Goal: Register for event/course

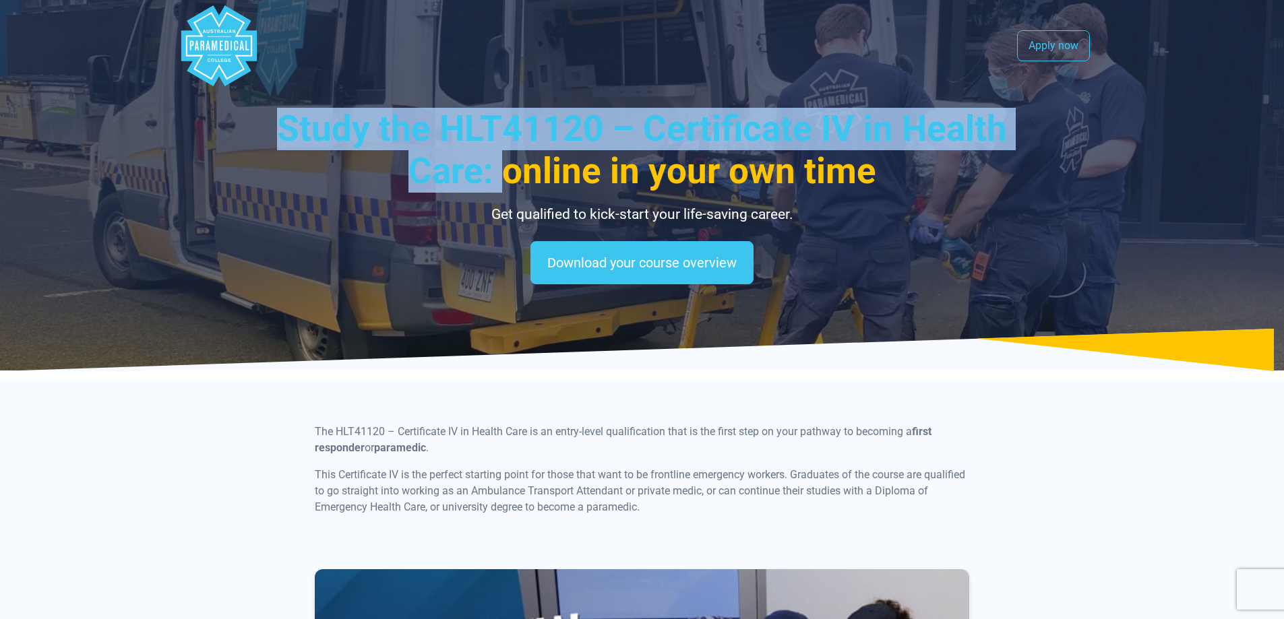
drag, startPoint x: 259, startPoint y: 129, endPoint x: 572, endPoint y: 193, distance: 319.3
click at [529, 159] on div "Study the HLT41120 – Certificate IV in Health Care: online in your own time Get…" at bounding box center [643, 185] width 944 height 371
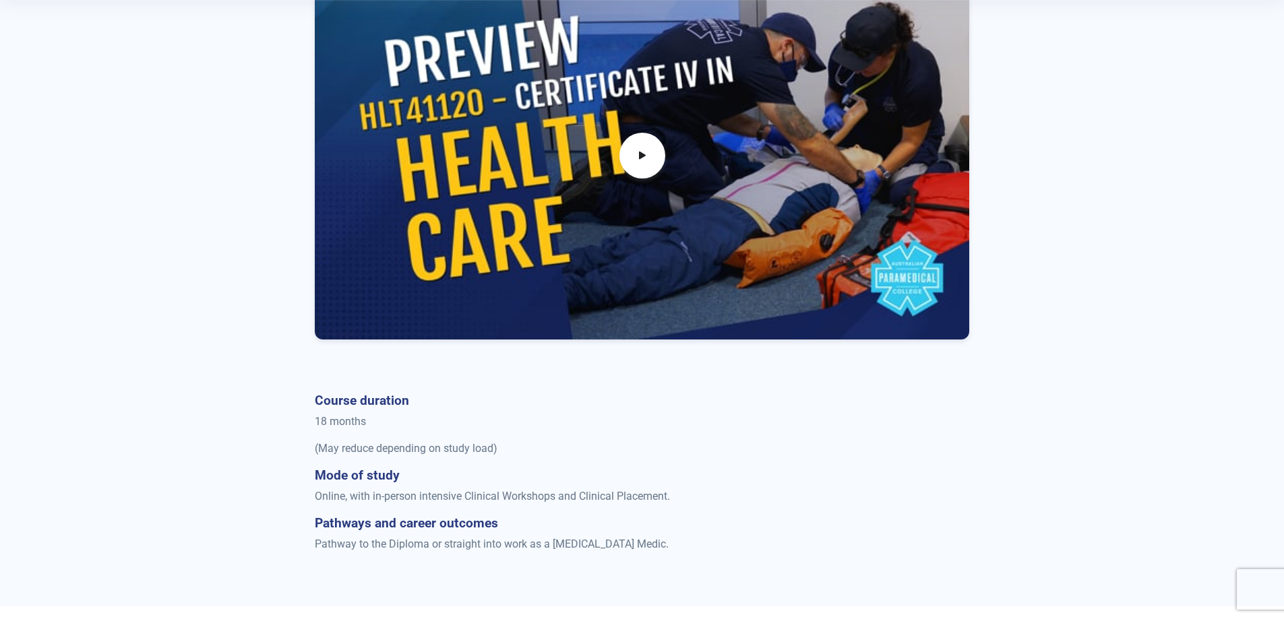
scroll to position [674, 0]
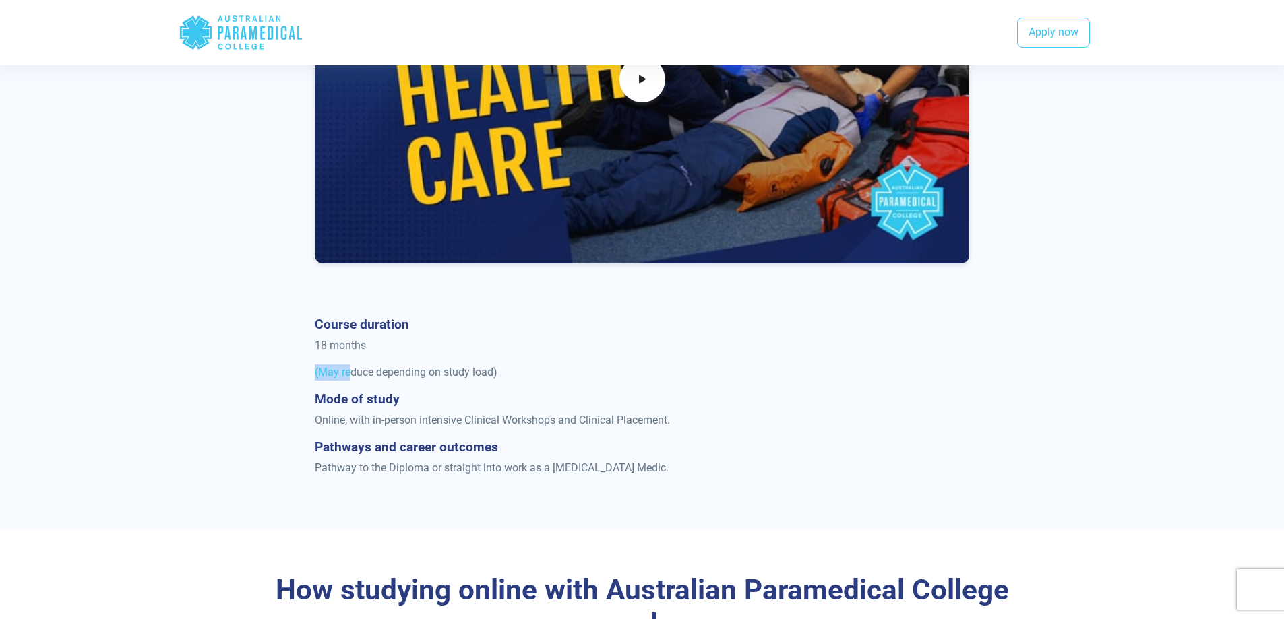
drag, startPoint x: 314, startPoint y: 361, endPoint x: 364, endPoint y: 353, distance: 50.5
click at [362, 354] on div "Course duration 18 months (May reduce depending on study load) Mode of study On…" at bounding box center [642, 402] width 671 height 171
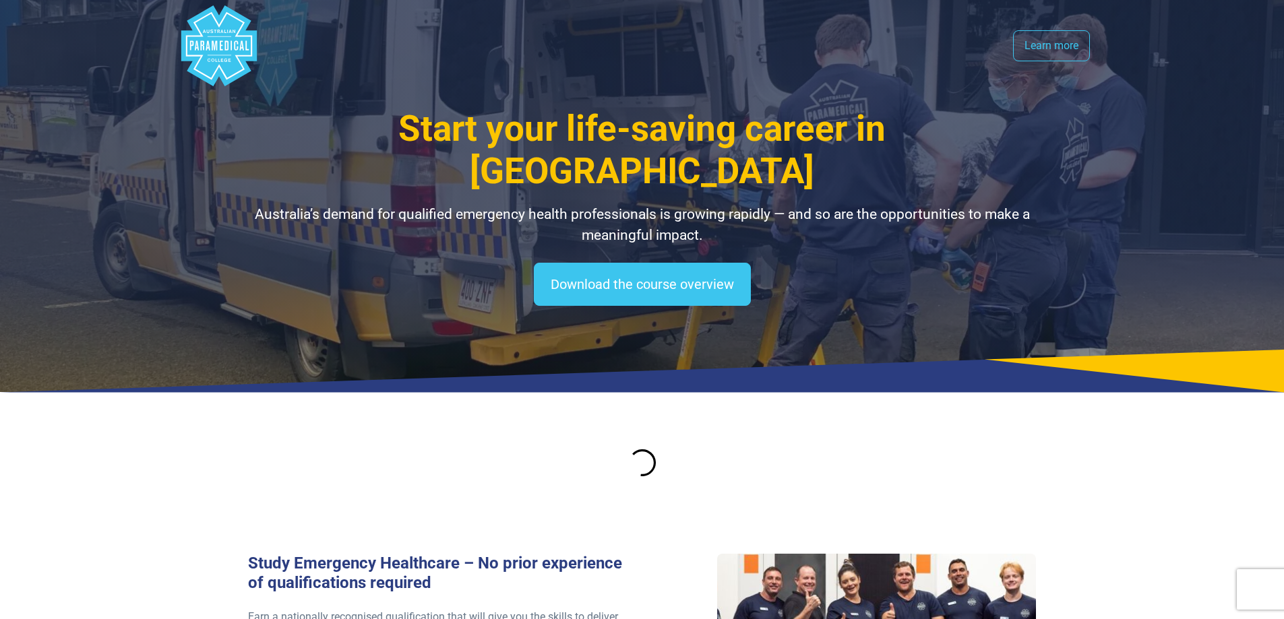
select select "**********"
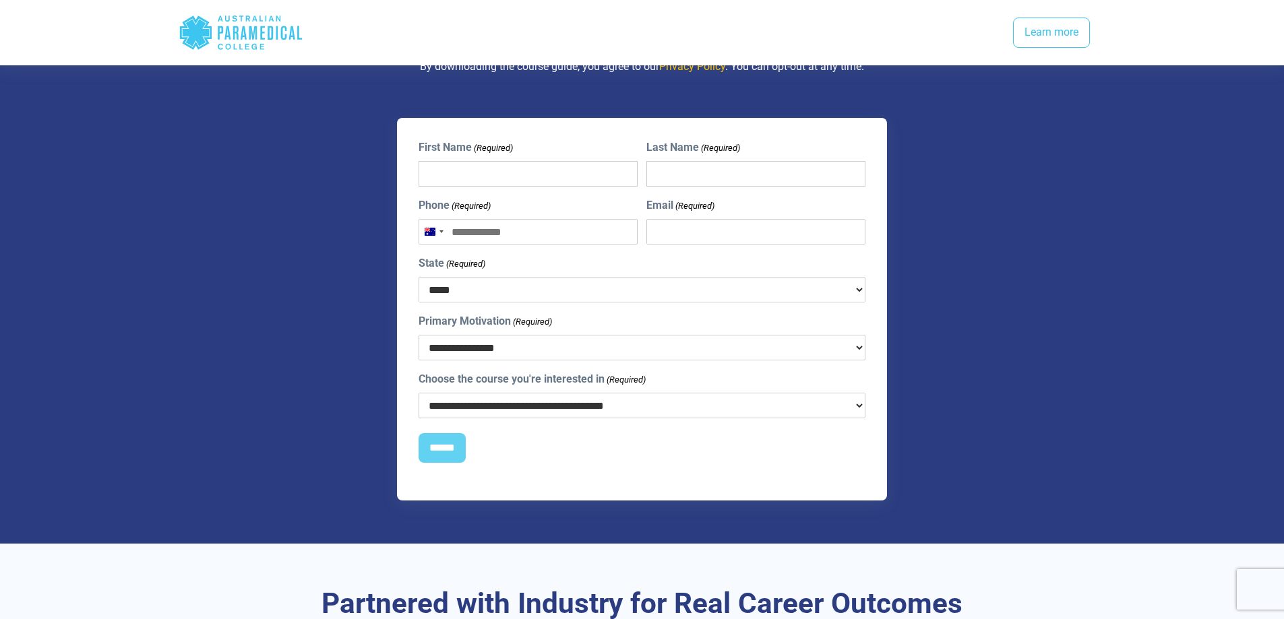
scroll to position [1281, 0]
